Goal: Task Accomplishment & Management: Manage account settings

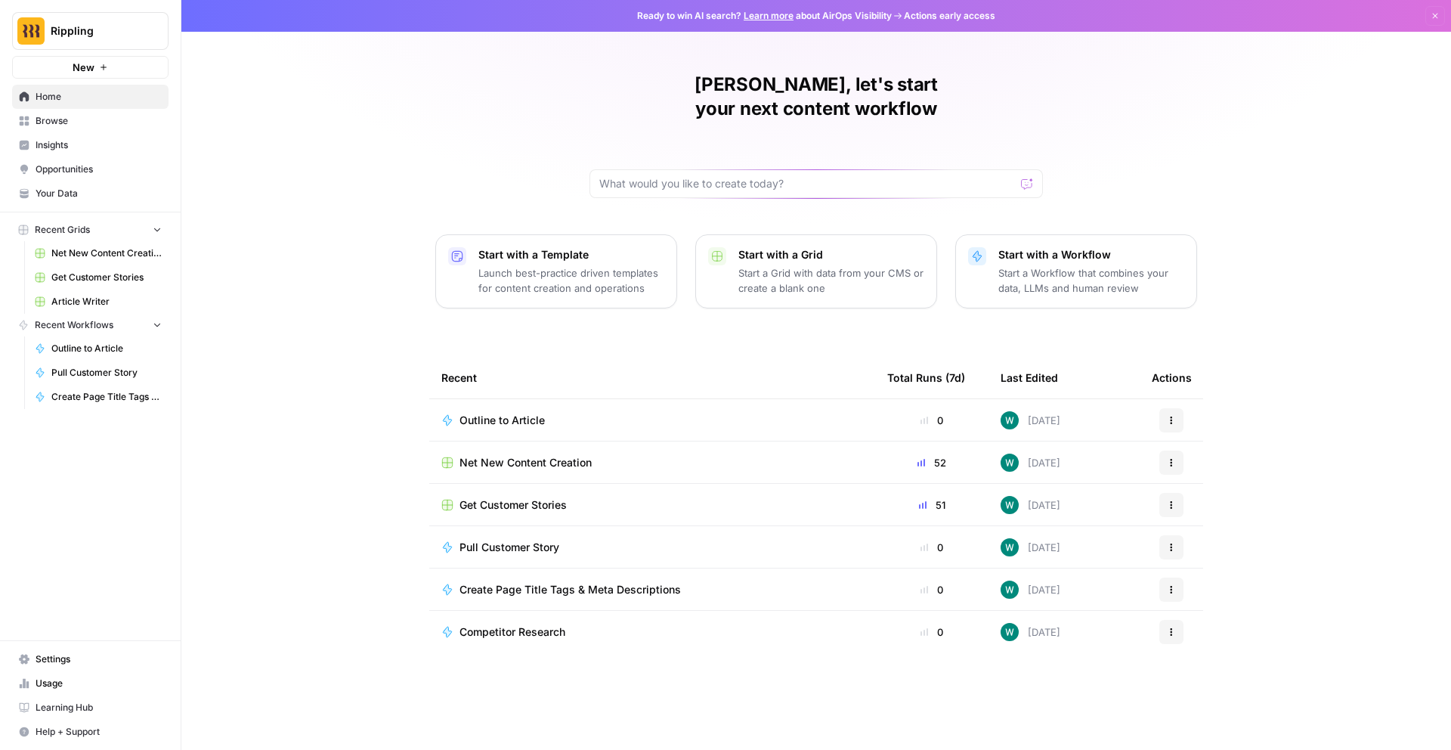
click at [125, 26] on span "Rippling" at bounding box center [96, 30] width 91 height 15
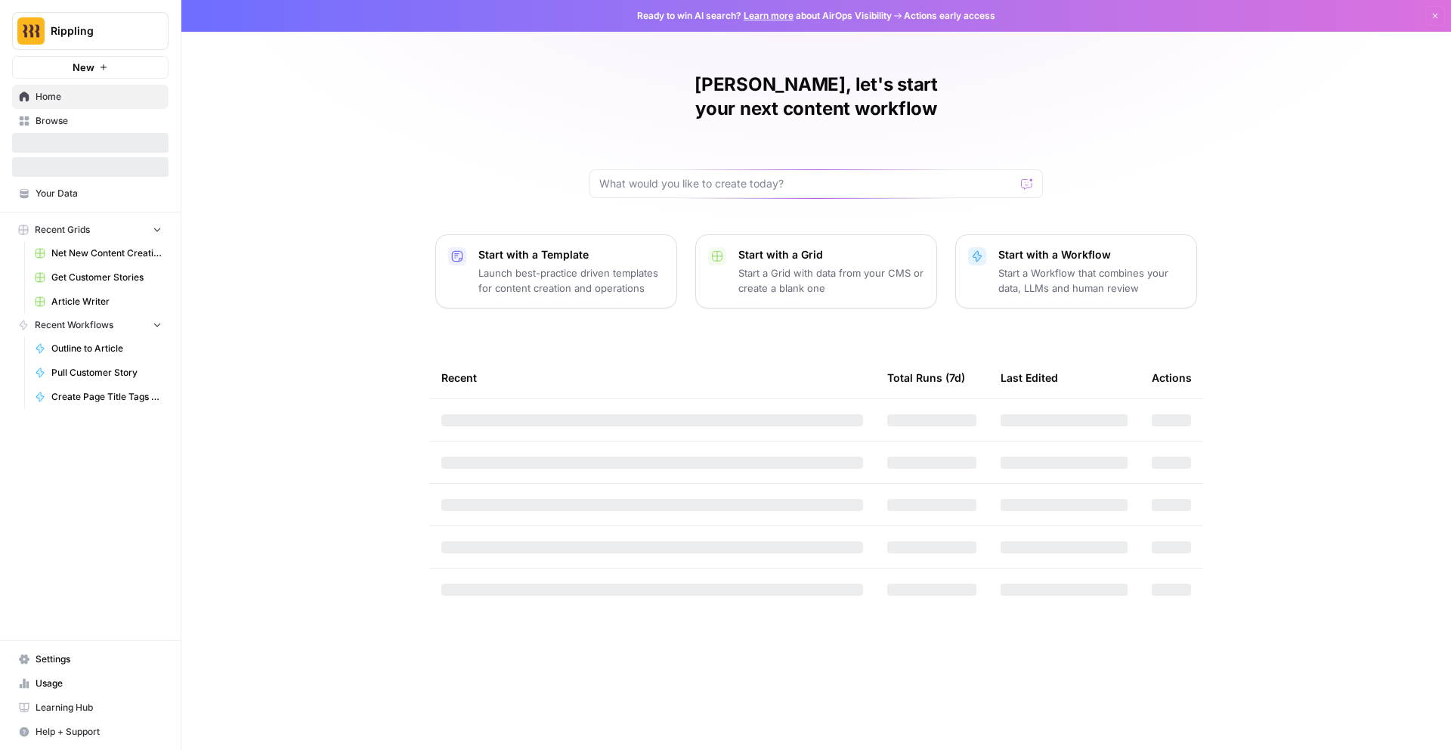
click at [99, 664] on span "Settings" at bounding box center [99, 659] width 126 height 14
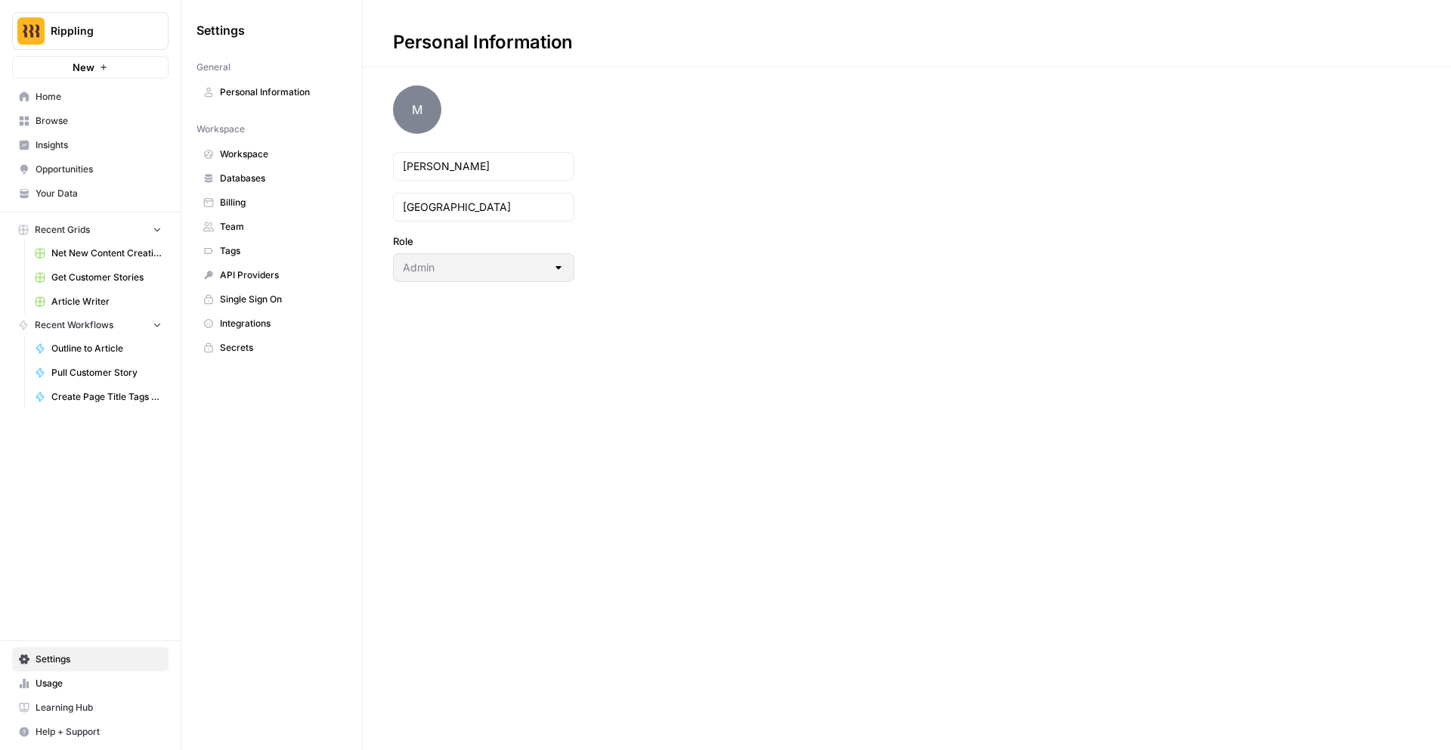
click at [74, 29] on span "Rippling" at bounding box center [96, 30] width 91 height 15
click at [91, 167] on span "Log Out" at bounding box center [142, 169] width 207 height 15
